Goal: Information Seeking & Learning: Learn about a topic

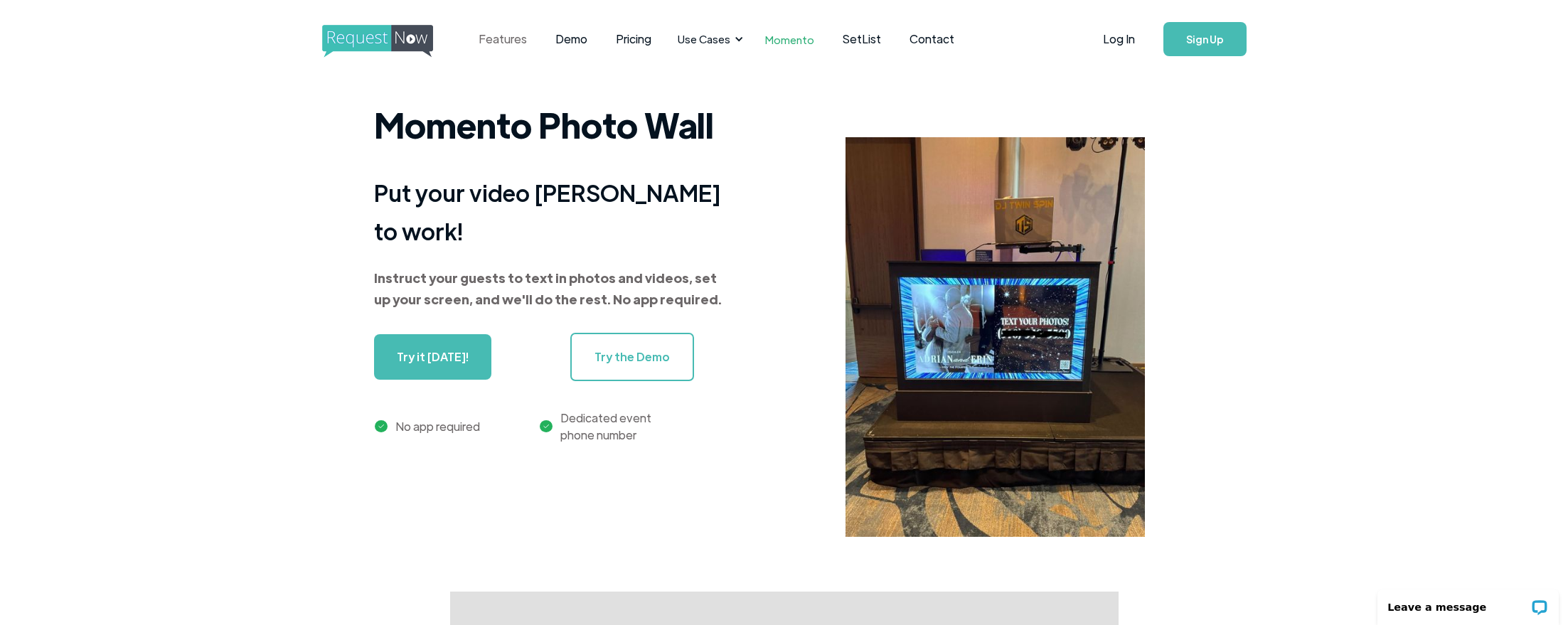
click at [507, 41] on link "Features" at bounding box center [503, 39] width 77 height 44
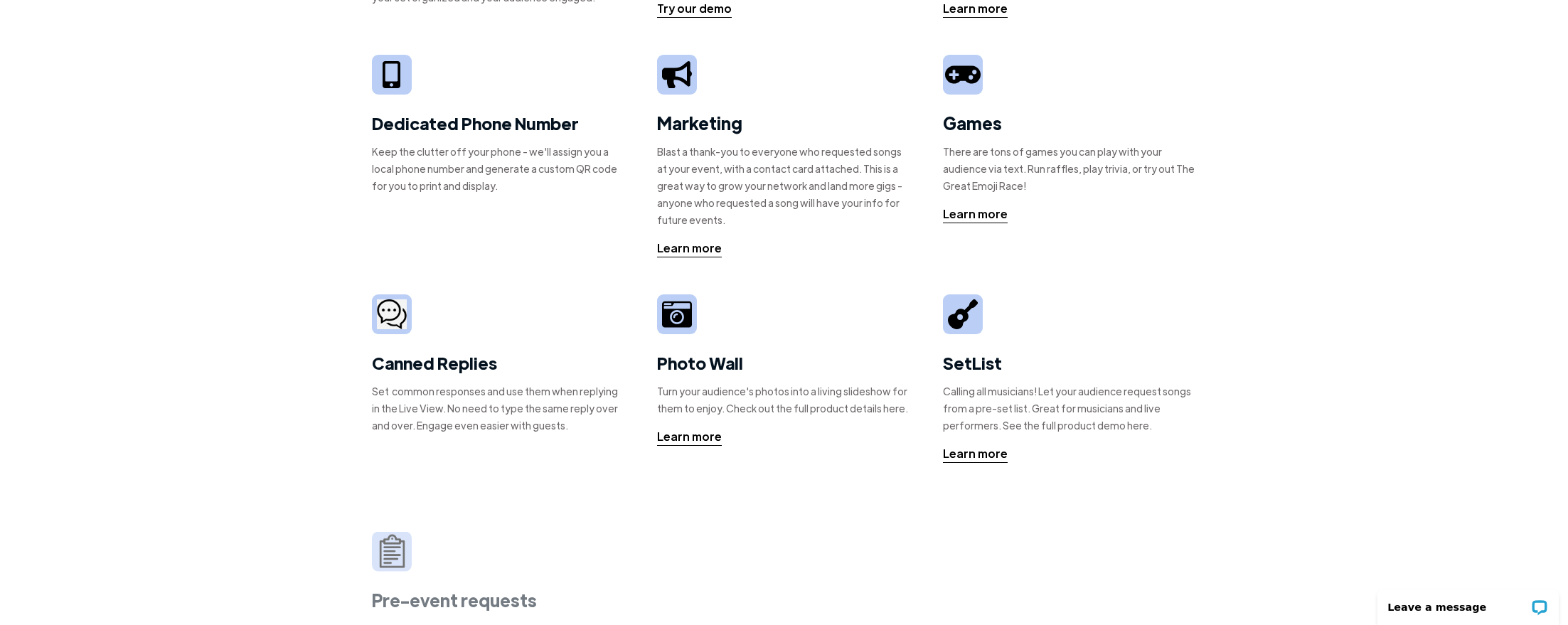
scroll to position [284, 0]
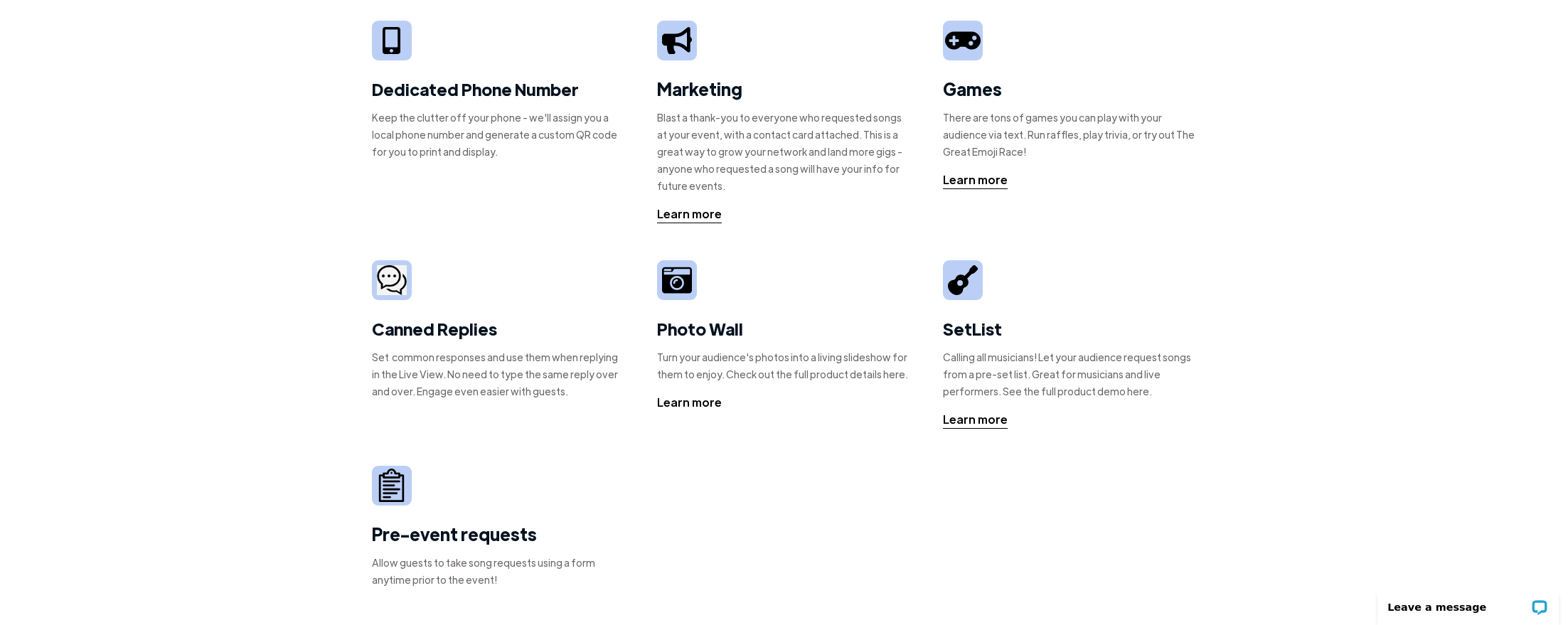
click at [688, 402] on div "Learn more" at bounding box center [689, 402] width 65 height 17
click at [682, 409] on div "Learn more" at bounding box center [689, 402] width 65 height 17
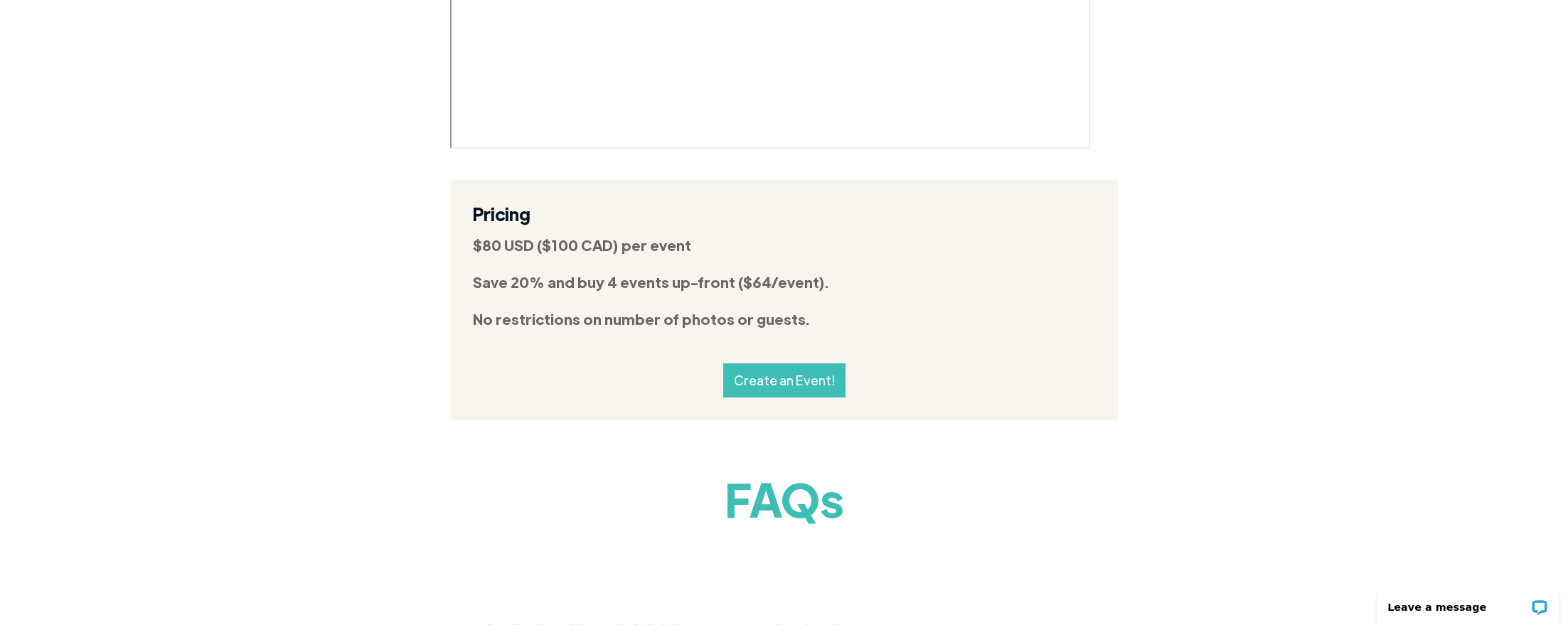
scroll to position [5404, 0]
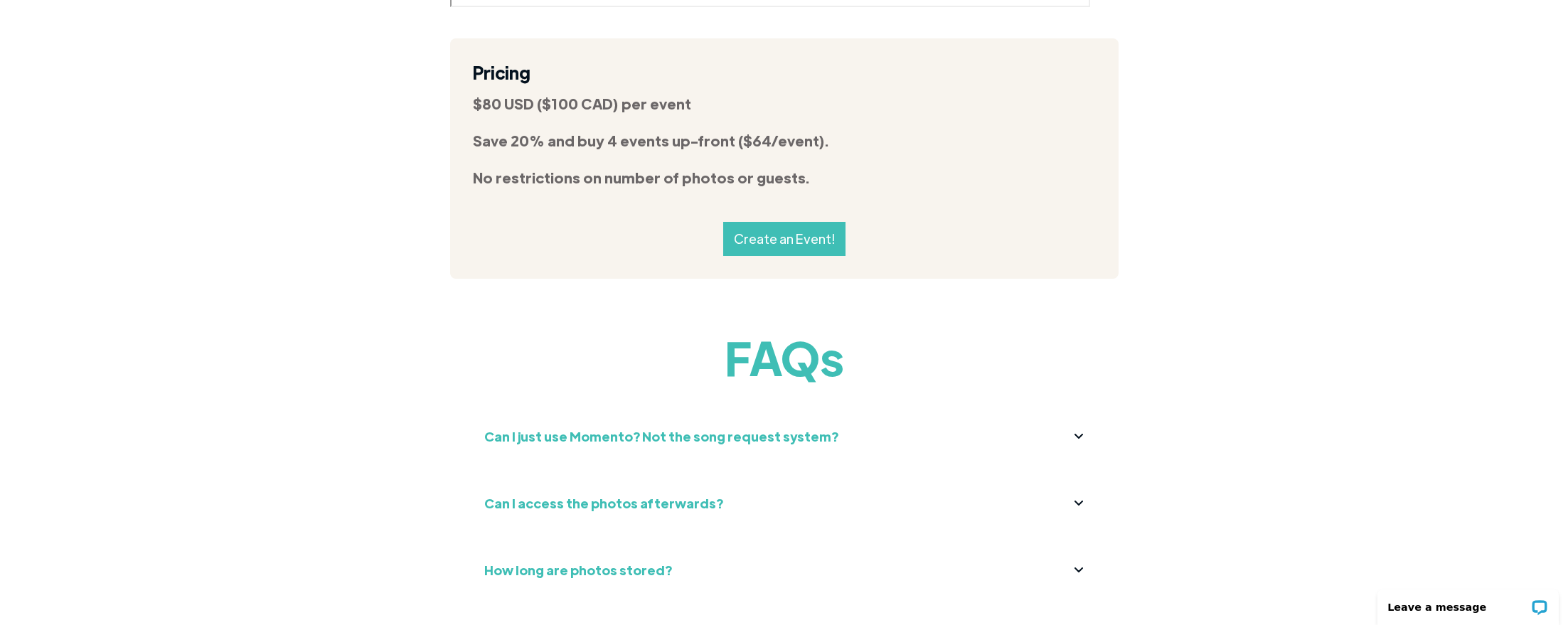
click at [643, 428] on strong "Can I just use Momento? Not the song request system?" at bounding box center [661, 436] width 354 height 16
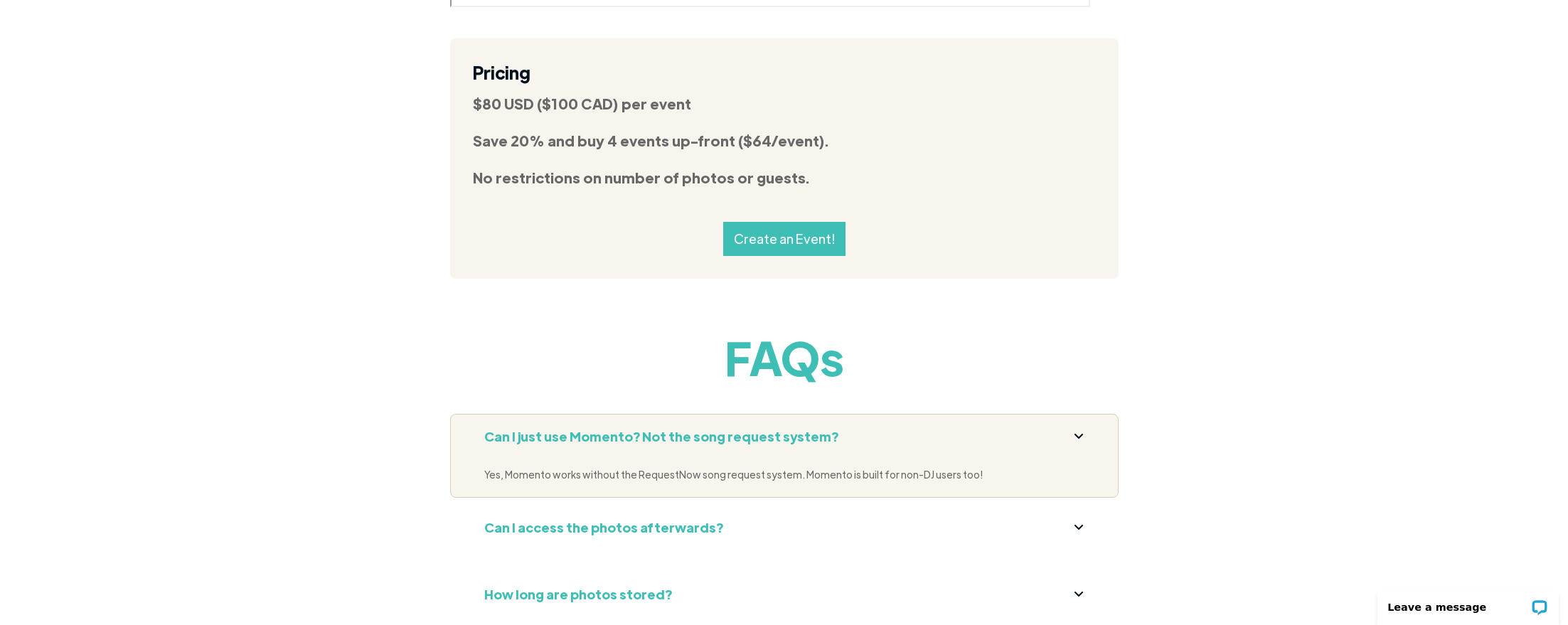
click at [592, 519] on strong "Can I access the photos afterwards?" at bounding box center [604, 527] width 239 height 16
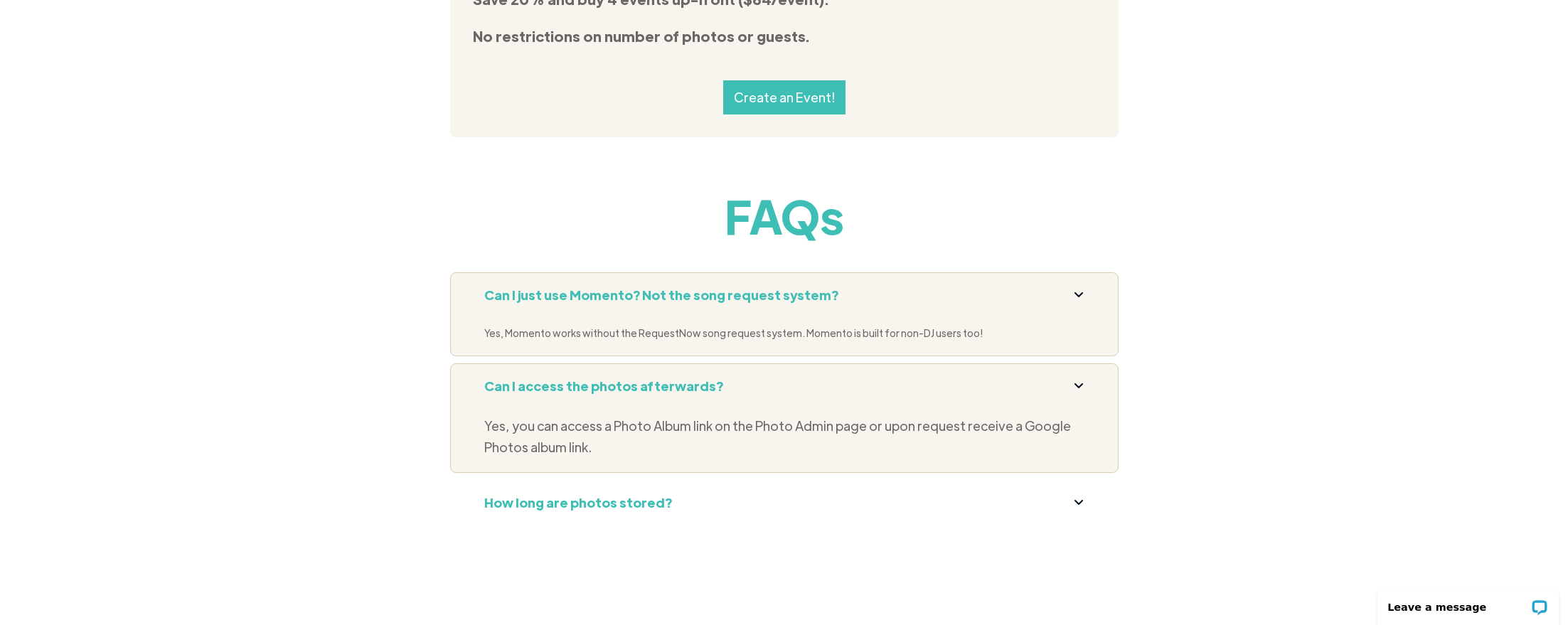
scroll to position [5546, 0]
click at [633, 493] on strong "How long are photos stored?" at bounding box center [579, 502] width 188 height 16
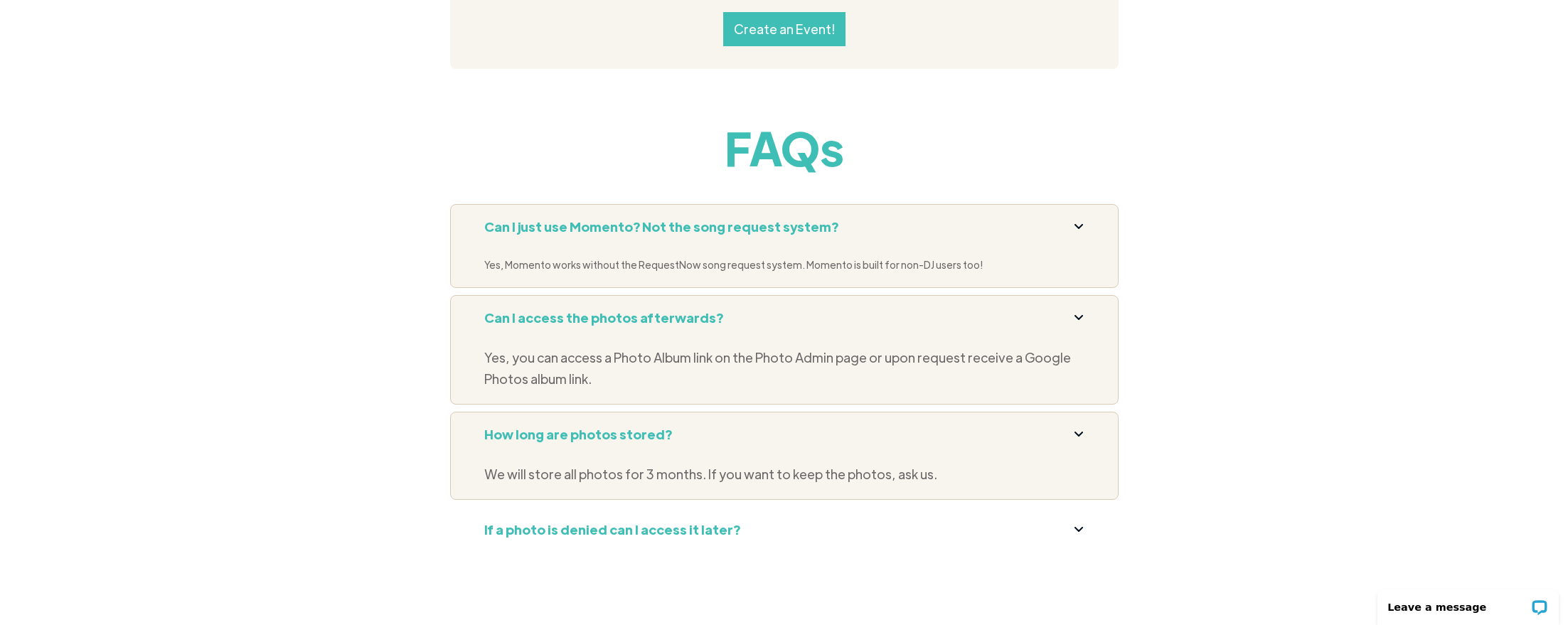
scroll to position [5688, 0]
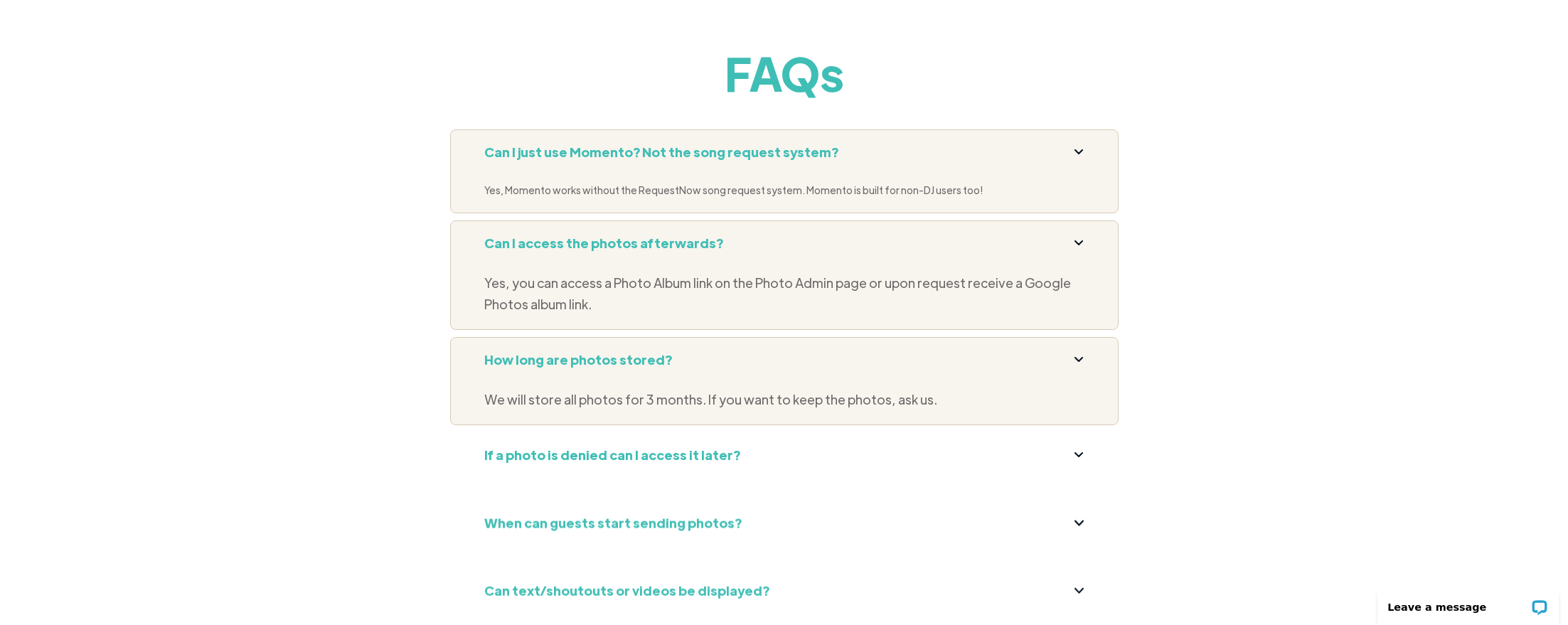
click at [596, 447] on strong "If a photo is denied can I access it later?" at bounding box center [612, 455] width 256 height 16
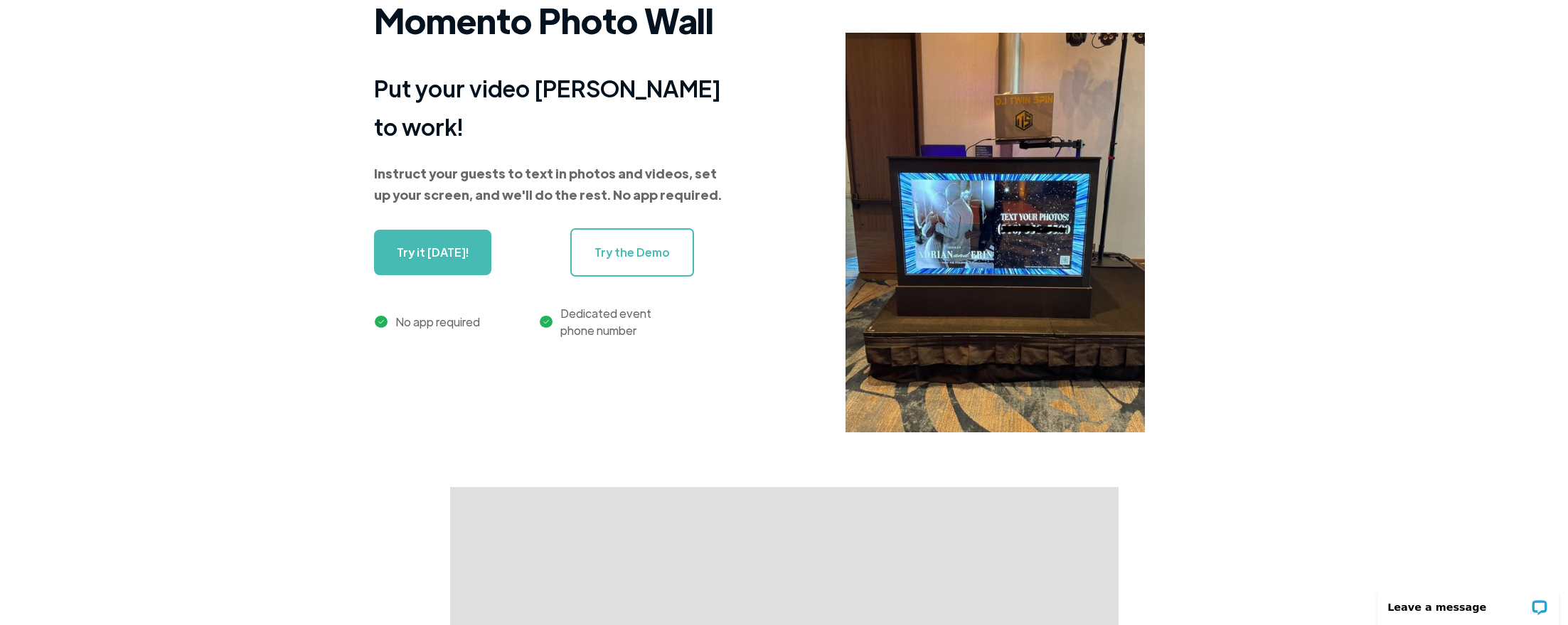
scroll to position [0, 0]
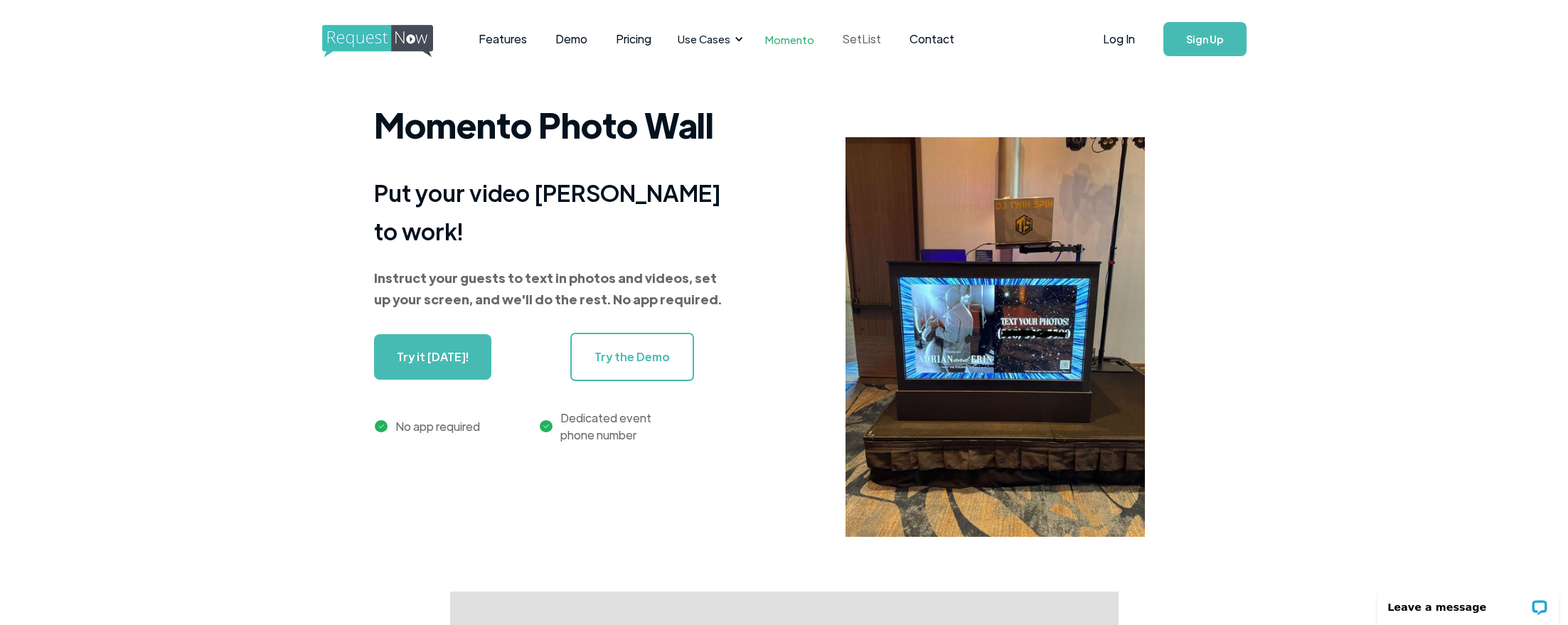
click at [855, 39] on link "SetList" at bounding box center [862, 39] width 67 height 44
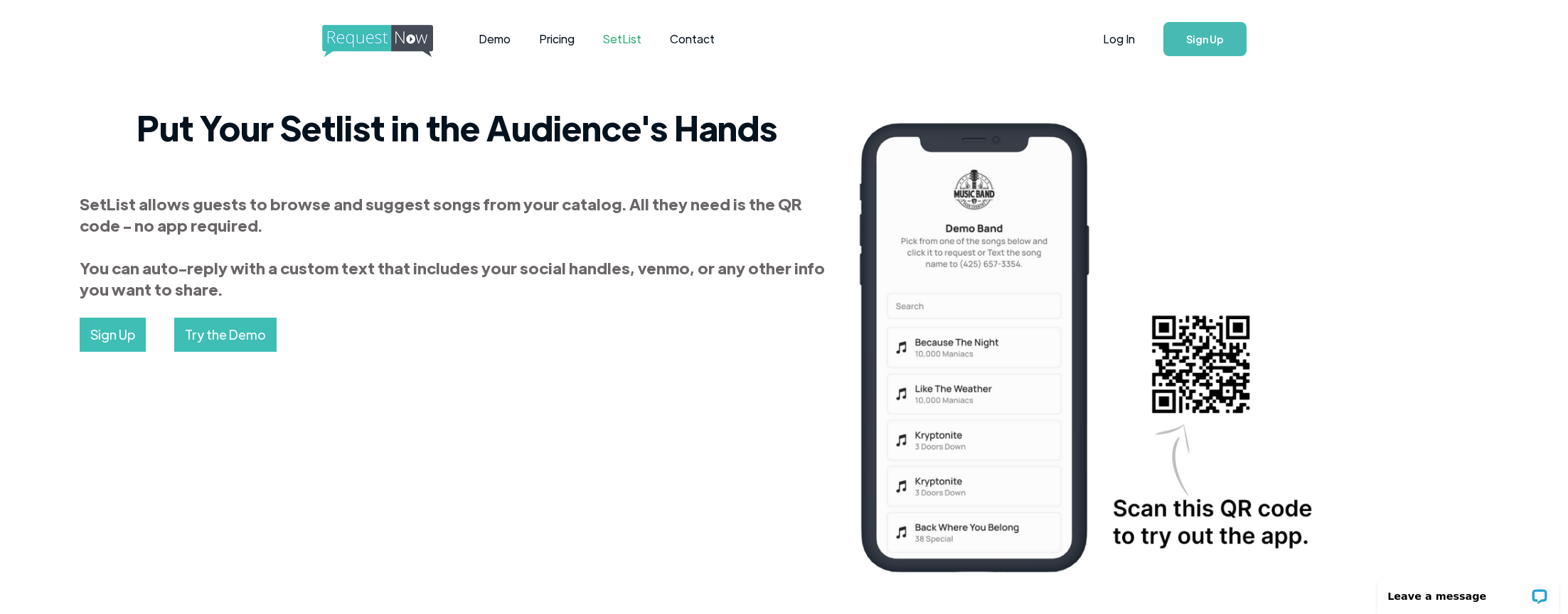
click at [359, 32] on img "home" at bounding box center [391, 41] width 137 height 33
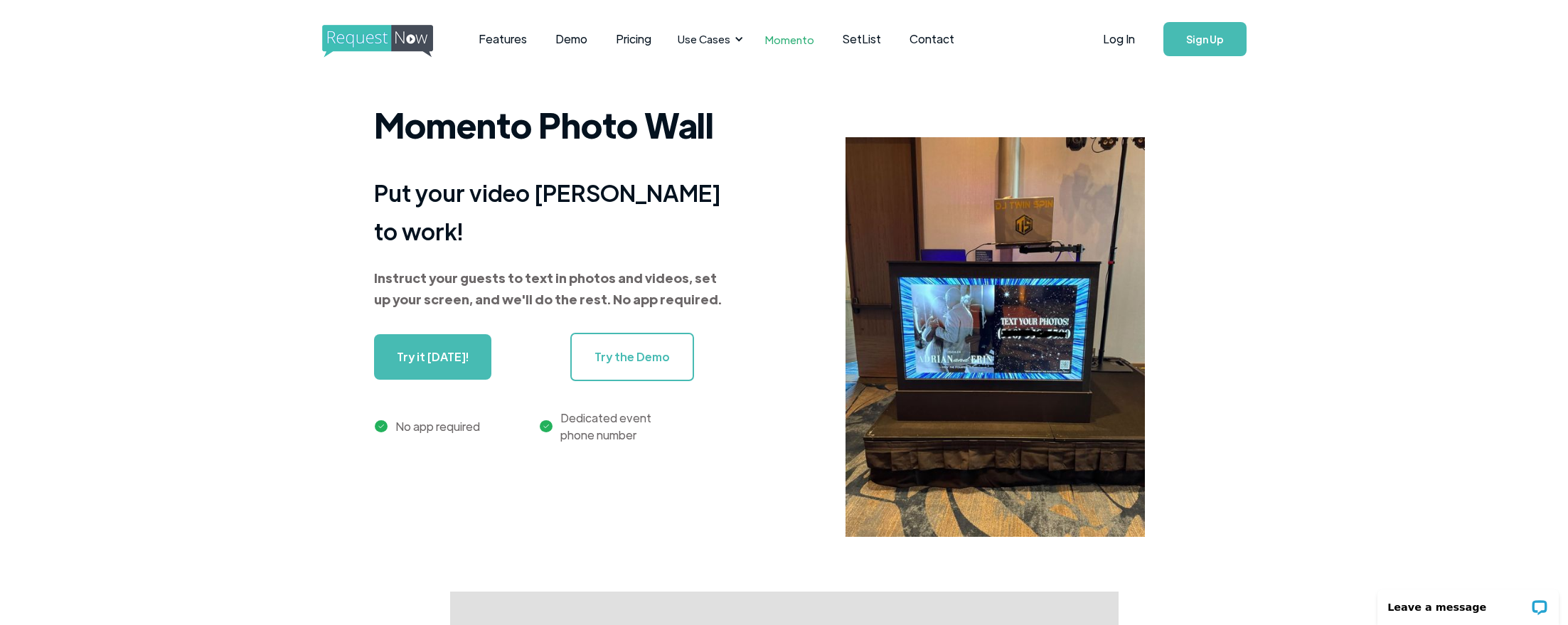
click at [605, 339] on link "Try the Demo" at bounding box center [632, 356] width 123 height 48
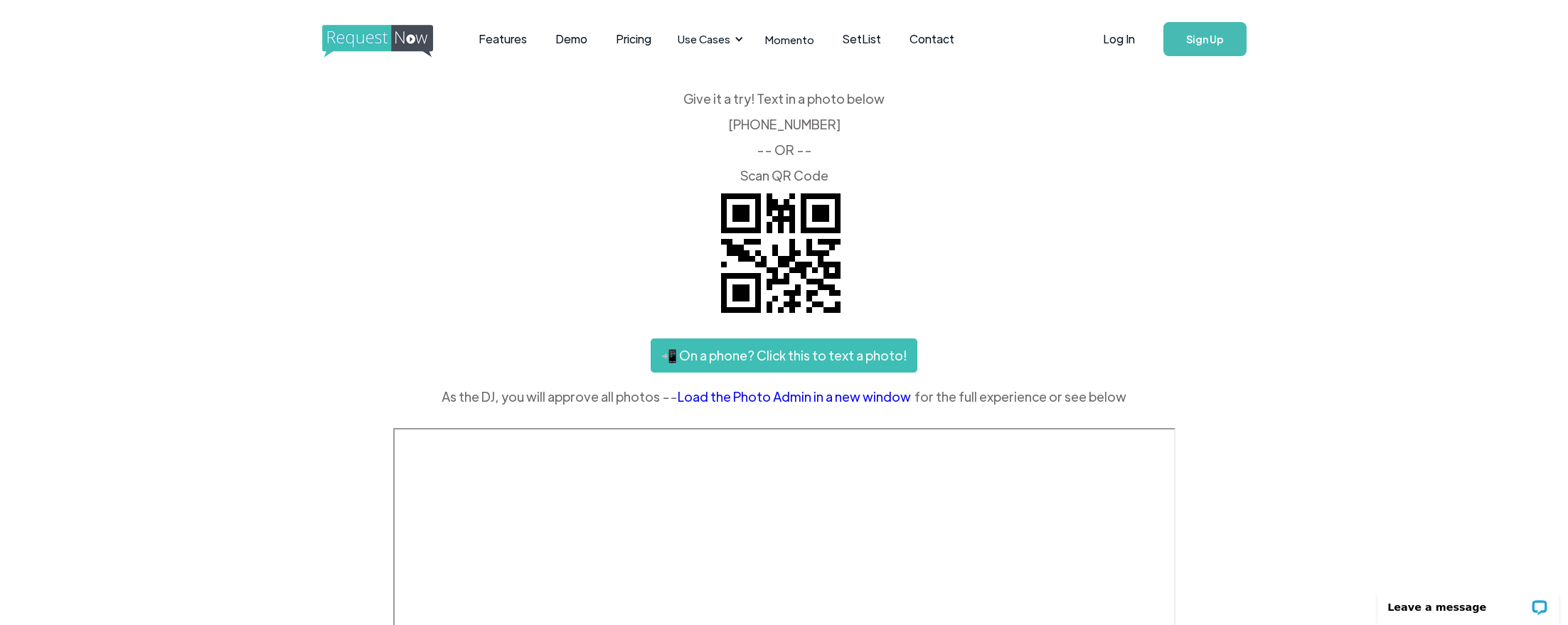
click at [1352, 404] on div "Features Demo Pricing Use Cases Wedding + Private Events Karaoke DJs Bar/Club &…" at bounding box center [784, 538] width 1568 height 1077
